Goal: Use online tool/utility: Utilize a website feature to perform a specific function

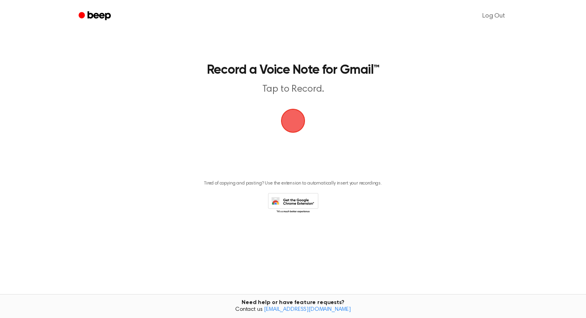
click at [293, 124] on span "button" at bounding box center [293, 121] width 30 height 30
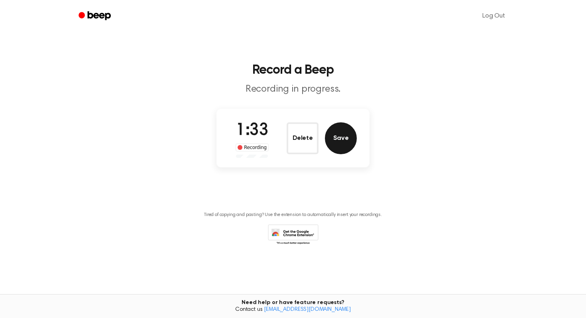
click at [344, 142] on button "Save" at bounding box center [341, 138] width 32 height 32
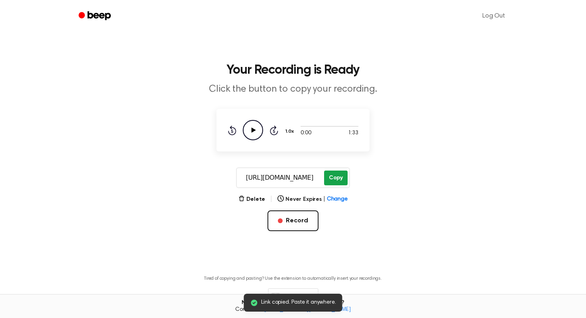
click at [336, 178] on button "Copy" at bounding box center [336, 178] width 24 height 15
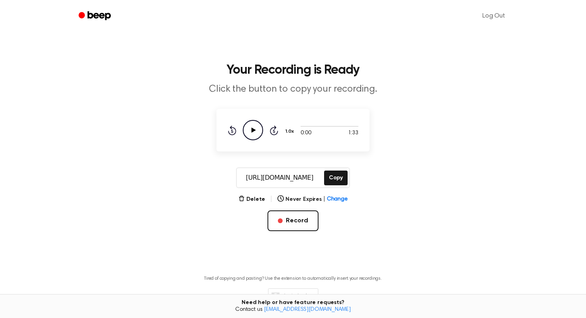
click at [256, 126] on icon "Play Audio" at bounding box center [253, 130] width 20 height 20
click at [335, 180] on button "Copy" at bounding box center [336, 178] width 24 height 15
click at [334, 180] on button "Copy" at bounding box center [336, 178] width 24 height 15
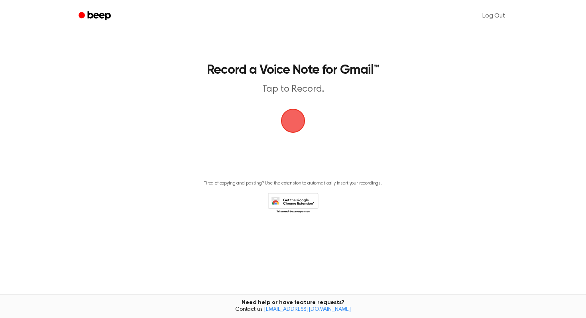
click at [297, 122] on span "button" at bounding box center [293, 121] width 22 height 22
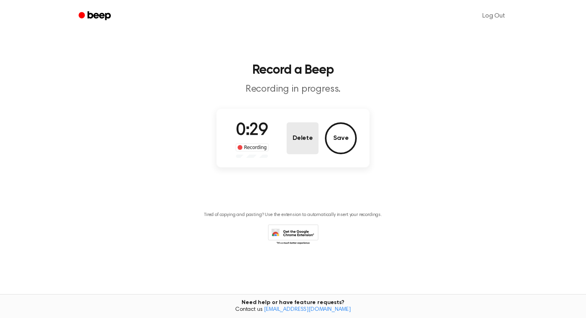
click at [307, 139] on button "Delete" at bounding box center [303, 138] width 32 height 32
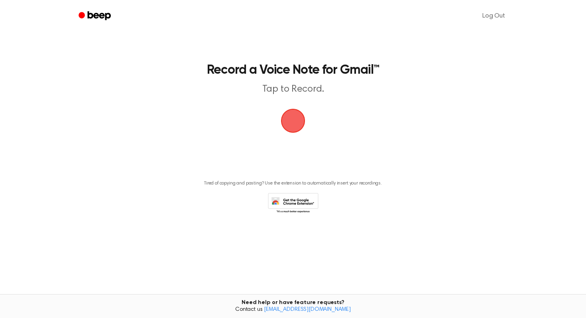
click at [297, 124] on span "button" at bounding box center [293, 121] width 22 height 22
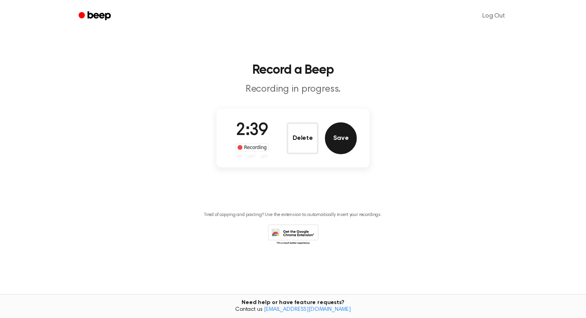
click at [344, 142] on button "Save" at bounding box center [341, 138] width 32 height 32
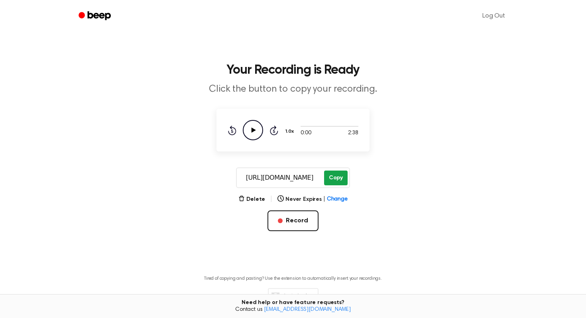
click at [333, 178] on button "Copy" at bounding box center [336, 178] width 24 height 15
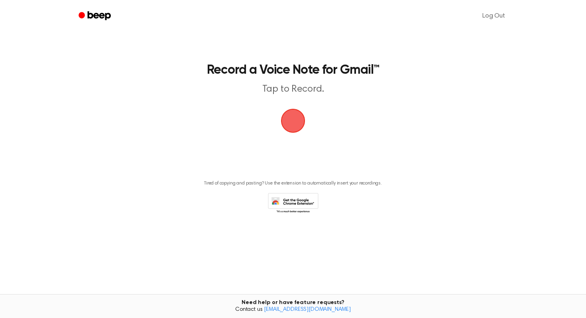
click at [290, 118] on span "button" at bounding box center [293, 120] width 36 height 36
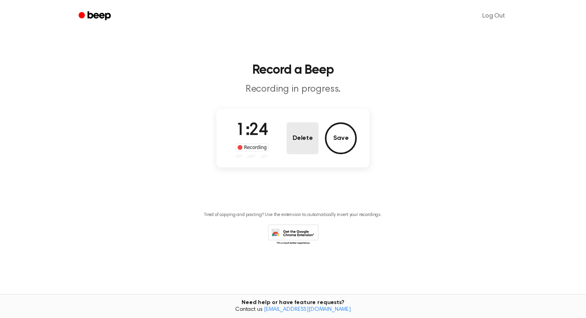
click at [302, 140] on button "Delete" at bounding box center [303, 138] width 32 height 32
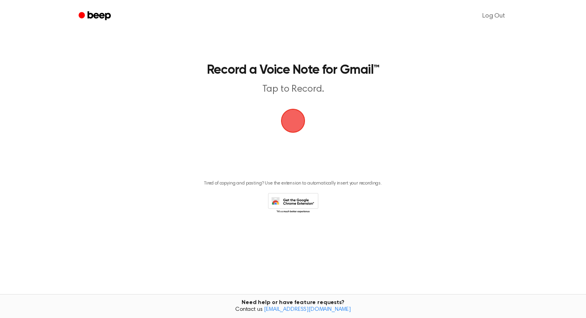
click at [297, 130] on span "button" at bounding box center [293, 121] width 24 height 24
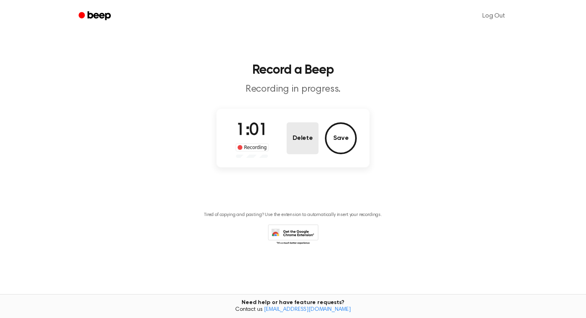
click at [303, 139] on button "Delete" at bounding box center [303, 138] width 32 height 32
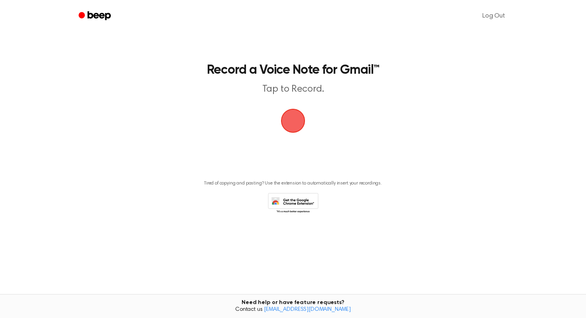
click at [291, 128] on span "button" at bounding box center [292, 120] width 27 height 27
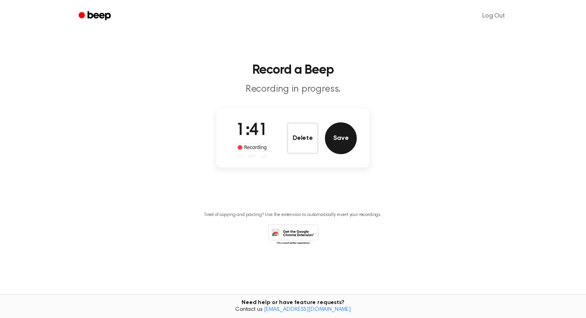
click at [346, 139] on button "Save" at bounding box center [341, 138] width 32 height 32
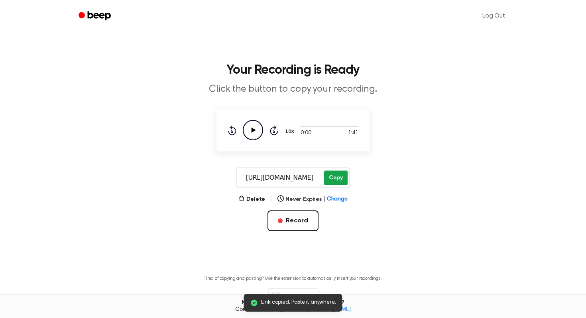
click at [337, 175] on button "Copy" at bounding box center [336, 178] width 24 height 15
